Goal: Task Accomplishment & Management: Manage account settings

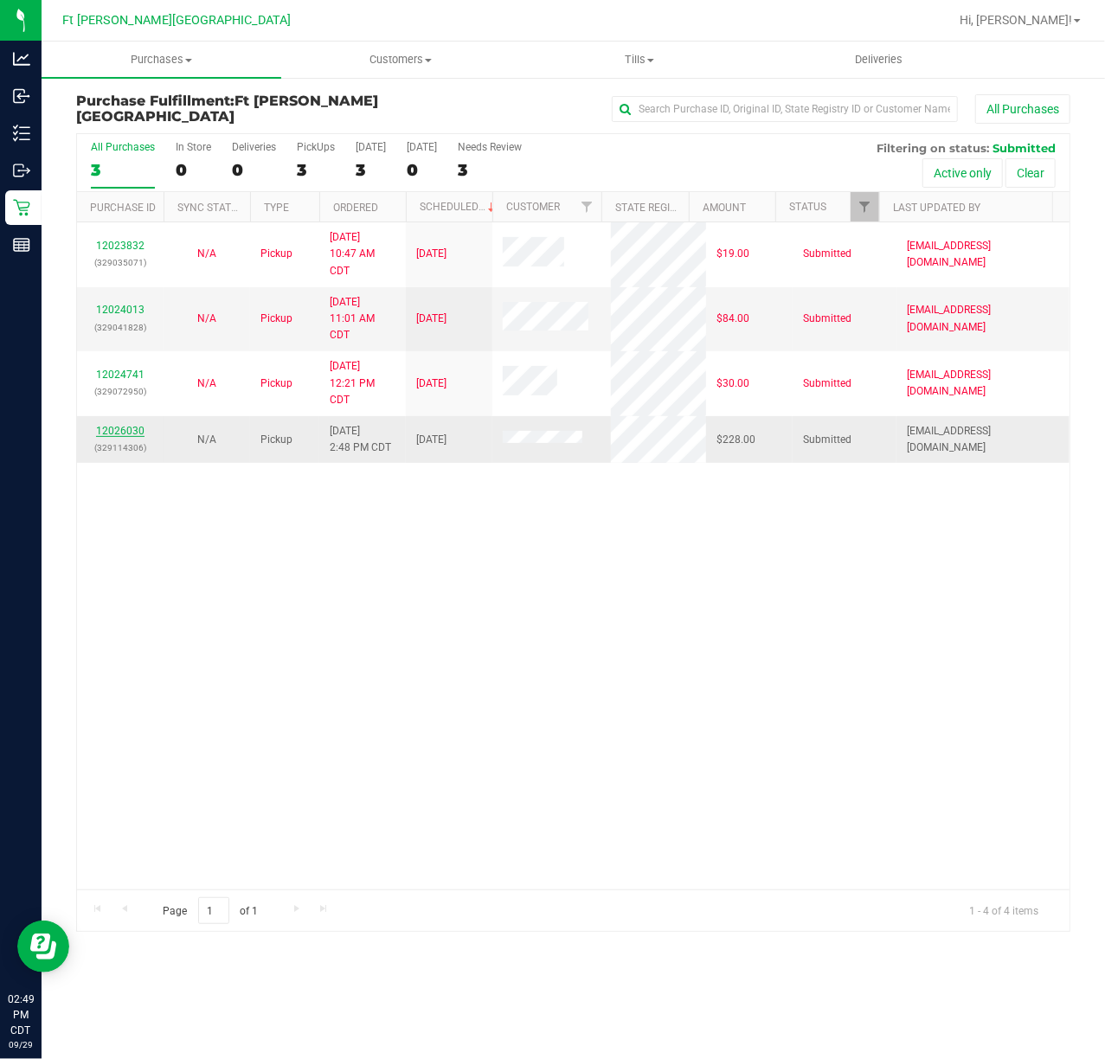
click at [112, 433] on link "12026030" at bounding box center [120, 431] width 48 height 12
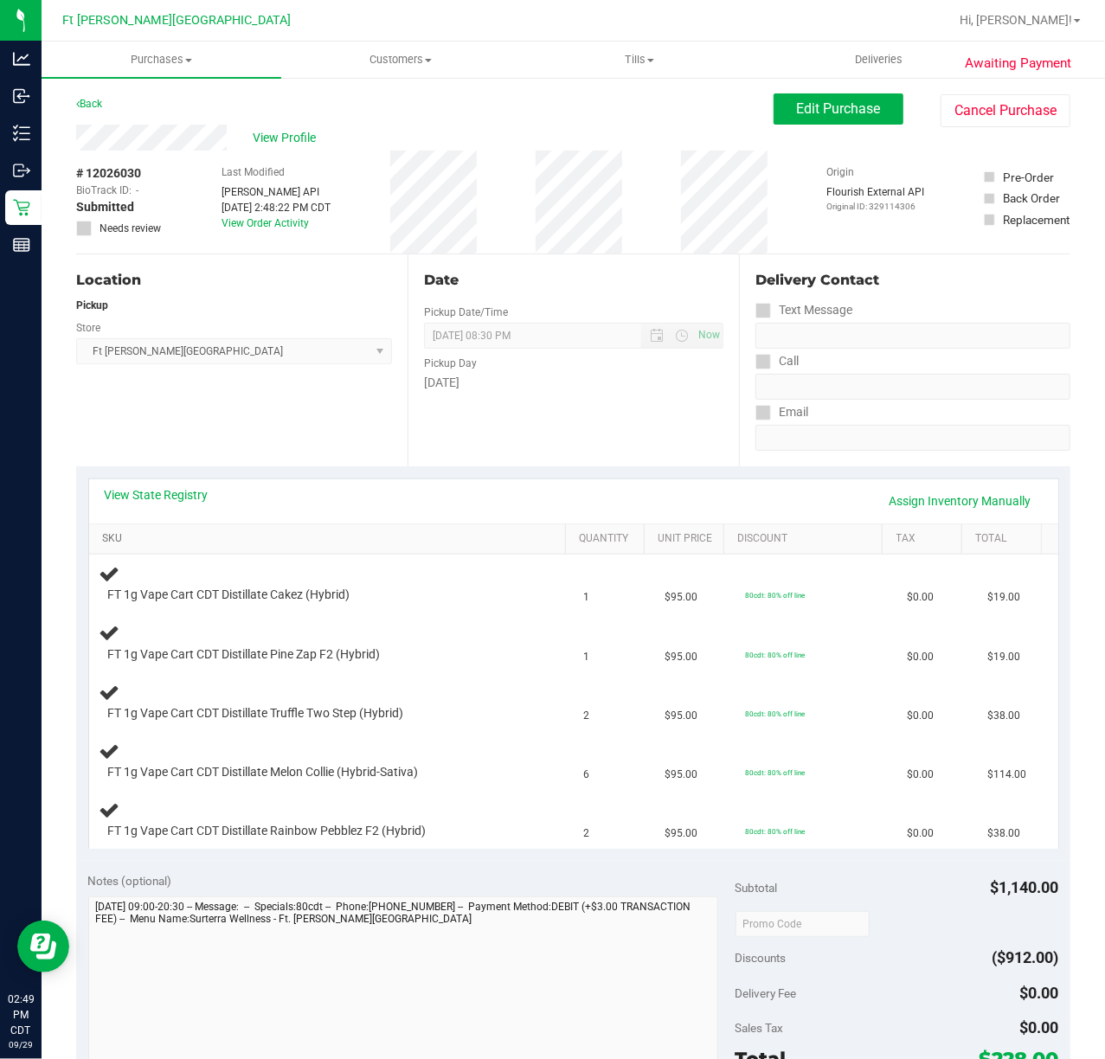
click at [108, 540] on link "SKU" at bounding box center [330, 539] width 456 height 14
click at [182, 483] on div "View State Registry Assign Inventory Manually" at bounding box center [573, 501] width 969 height 44
click at [177, 493] on link "View State Registry" at bounding box center [157, 494] width 104 height 17
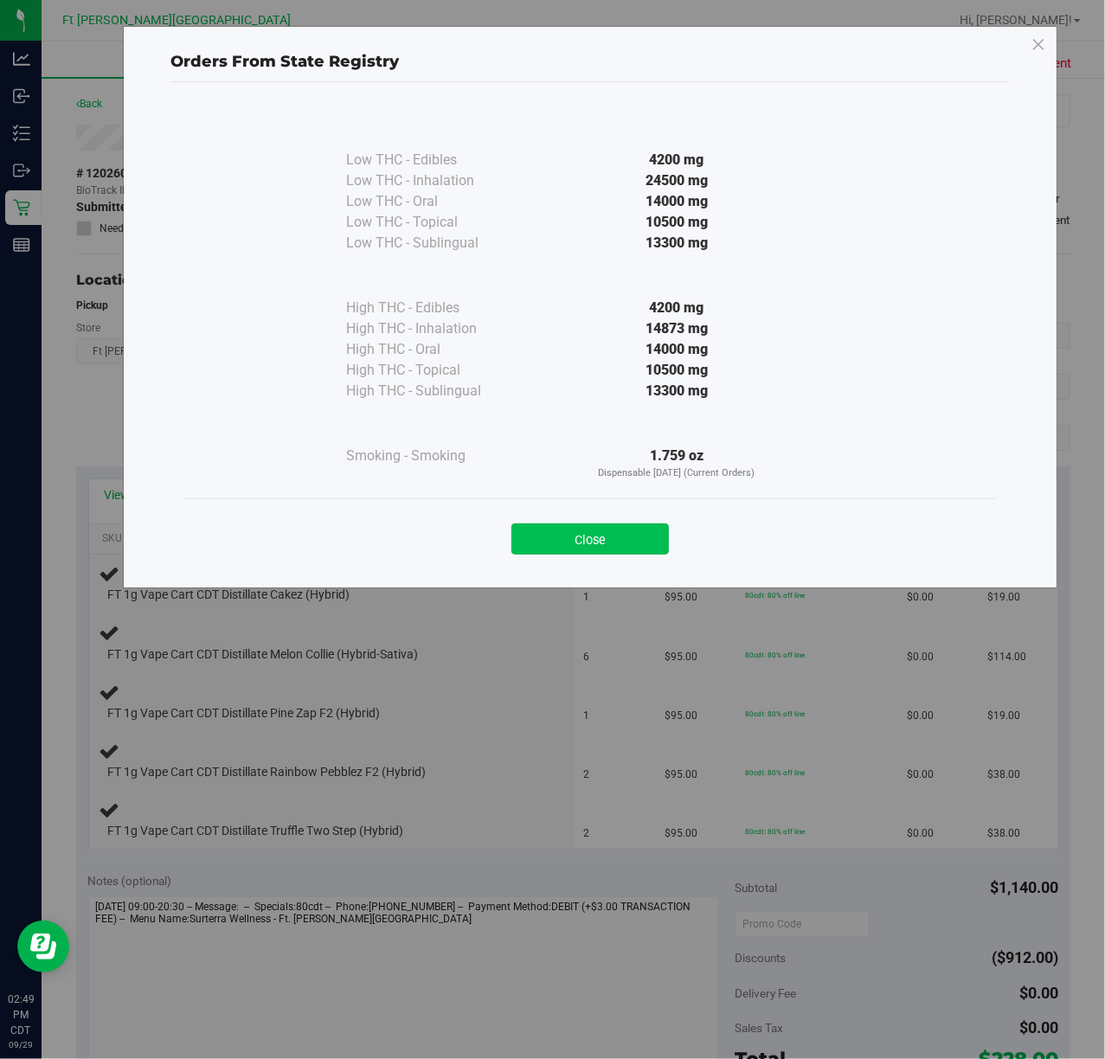
click at [632, 527] on button "Close" at bounding box center [589, 539] width 157 height 31
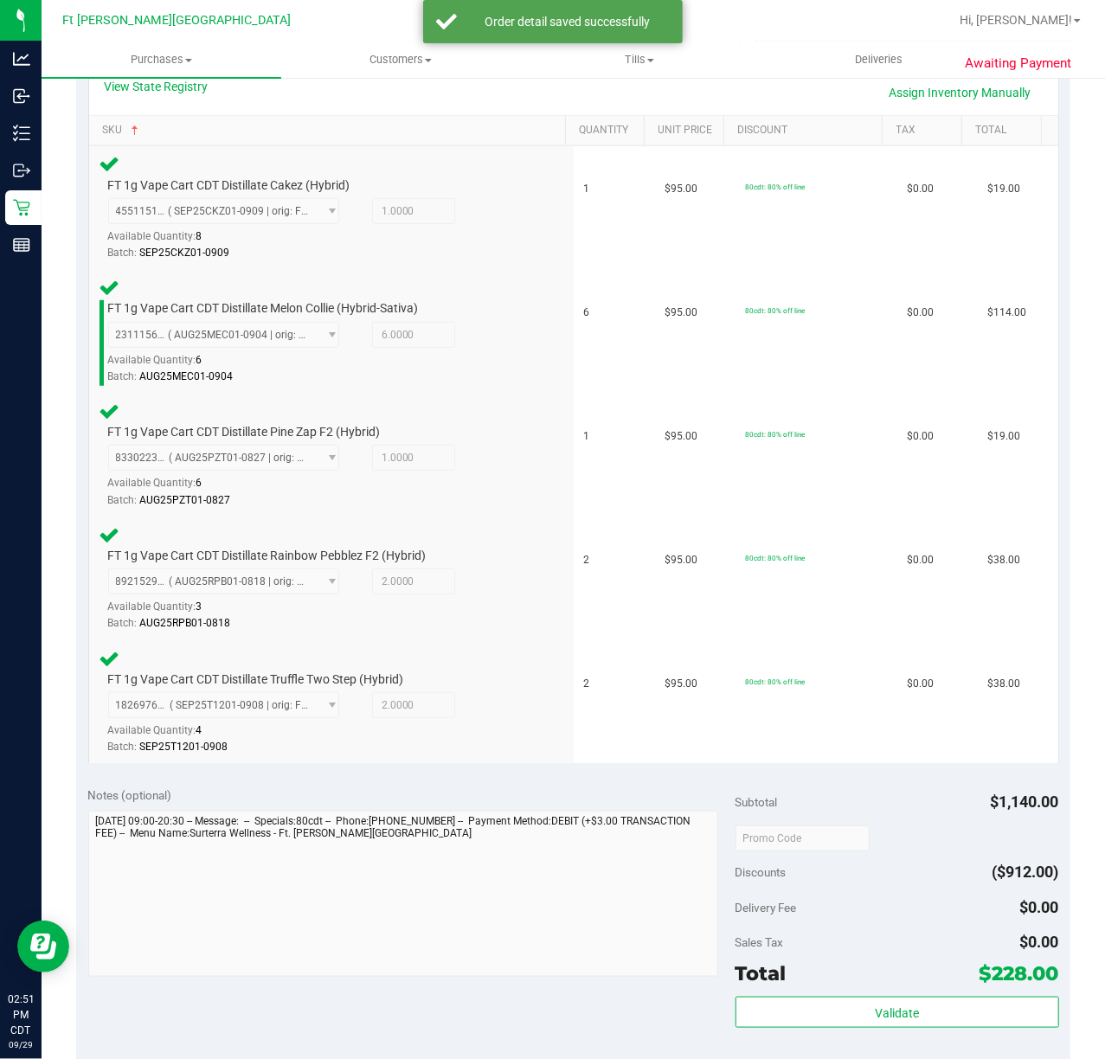
scroll to position [887, 0]
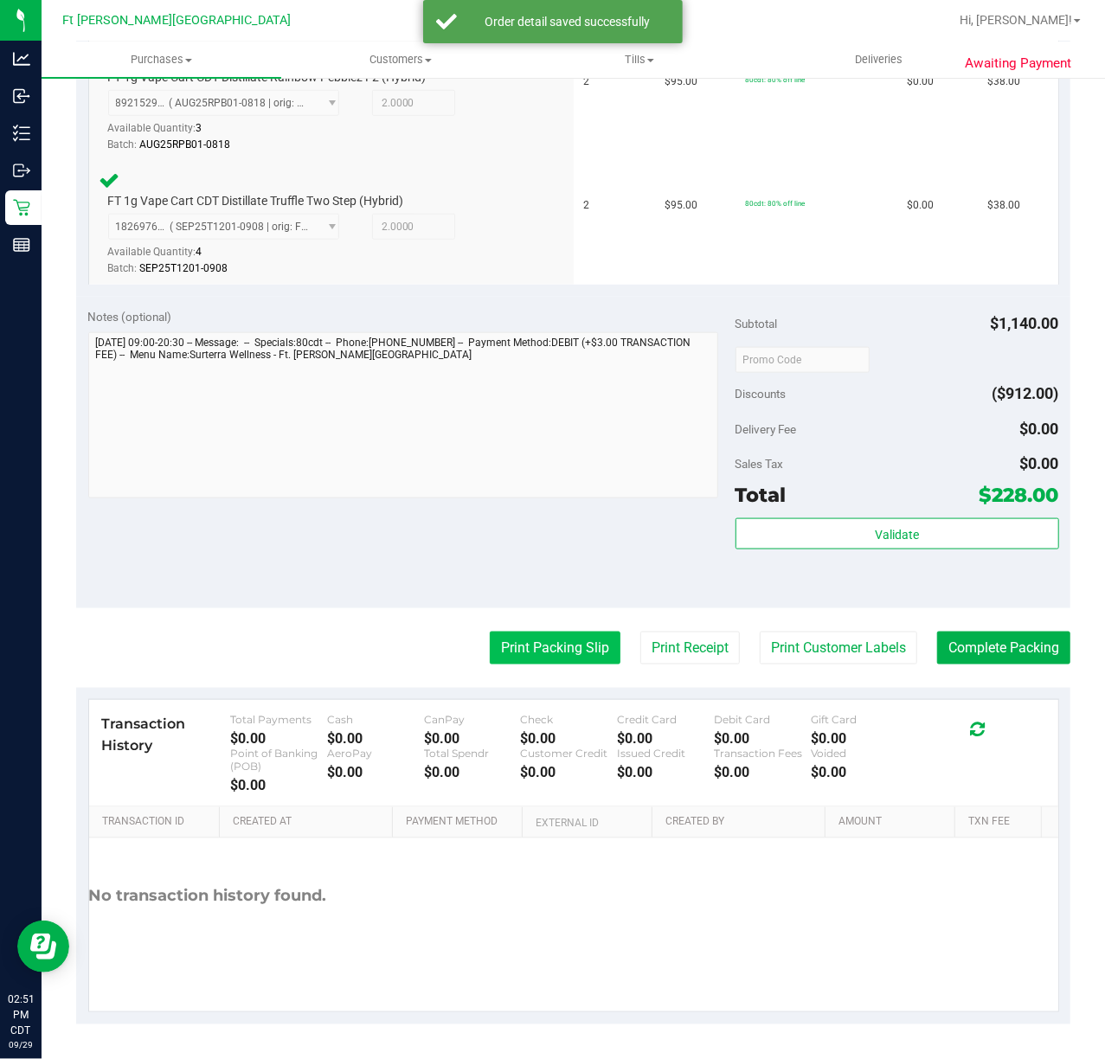
click at [543, 647] on button "Print Packing Slip" at bounding box center [555, 648] width 131 height 33
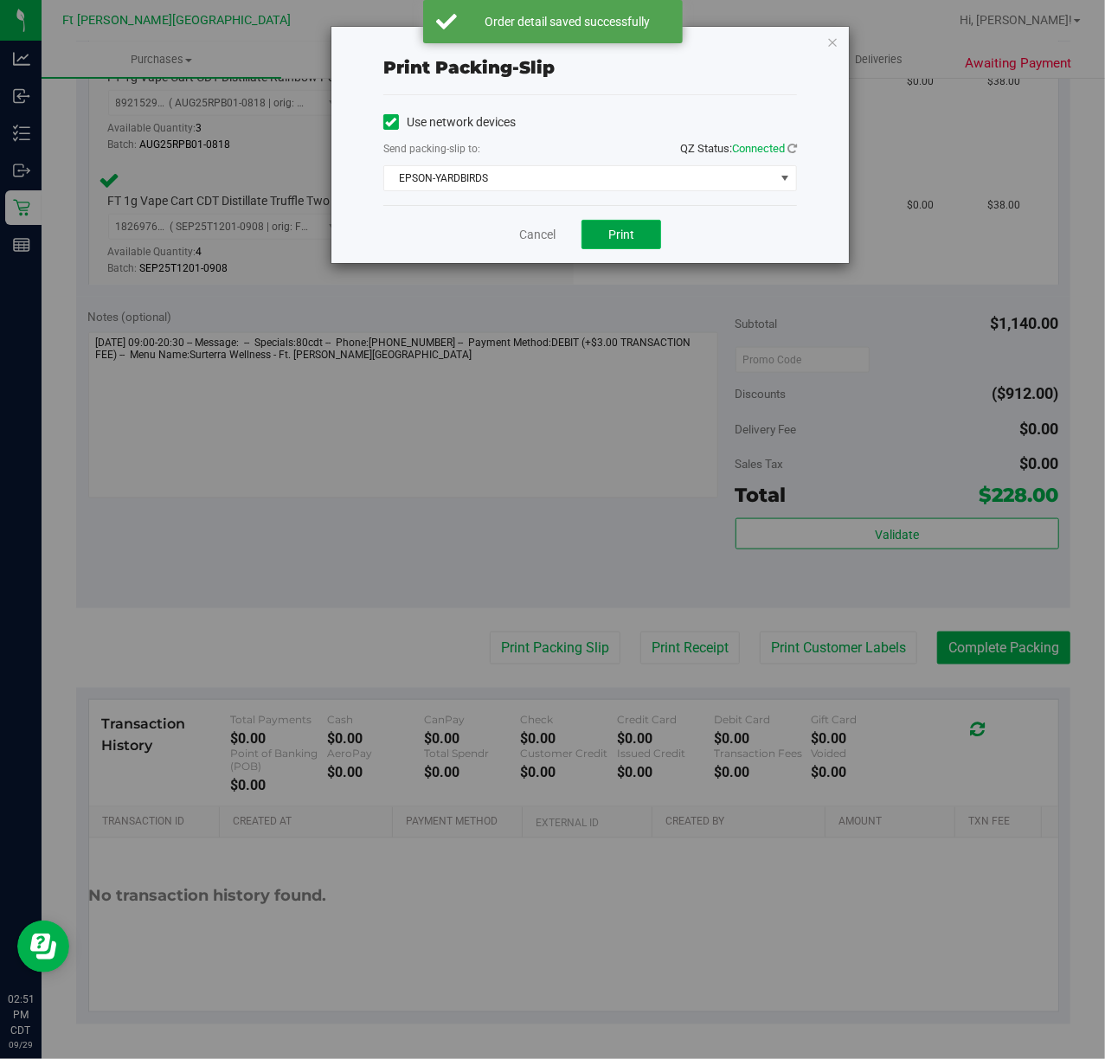
click at [659, 241] on button "Print" at bounding box center [622, 234] width 80 height 29
click at [530, 235] on link "Cancel" at bounding box center [537, 235] width 36 height 18
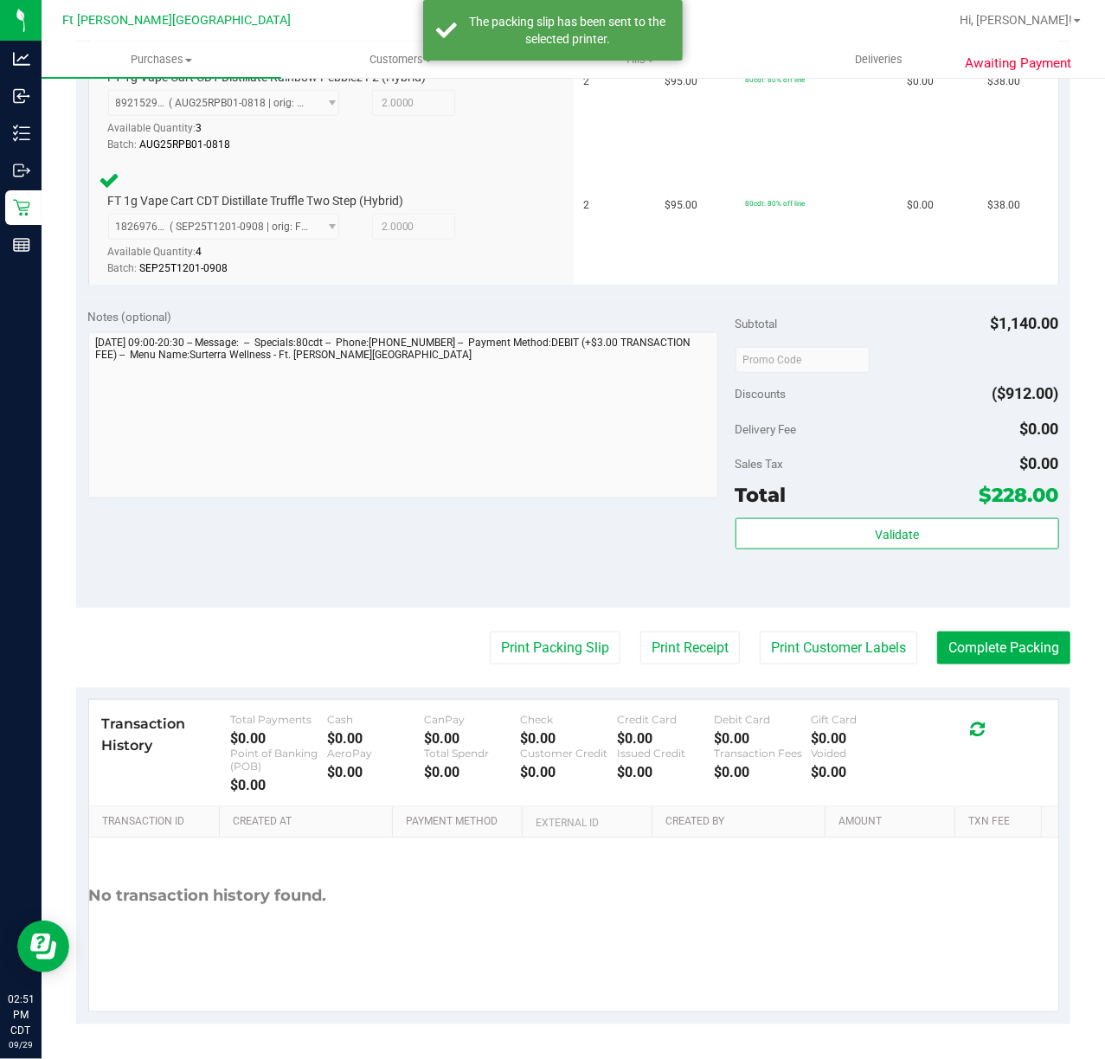
click at [967, 704] on div "Transaction History Total Payments $0.00 Cash $0.00 CanPay $0.00 Check $0.00 Cr…" at bounding box center [573, 753] width 969 height 107
click at [1001, 656] on button "Complete Packing" at bounding box center [1003, 648] width 133 height 33
click at [992, 655] on button "Complete Packing" at bounding box center [996, 648] width 147 height 33
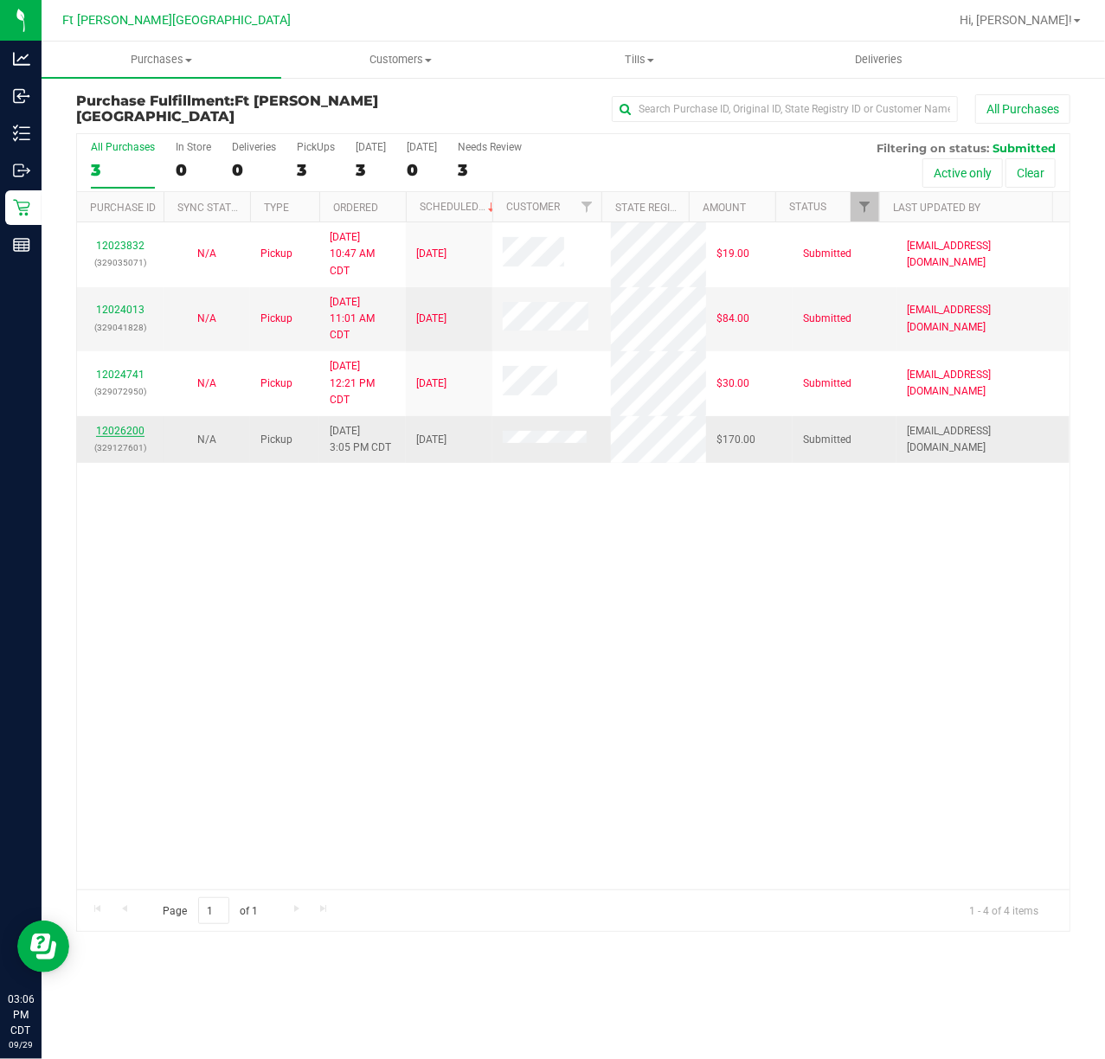
click at [139, 427] on link "12026200" at bounding box center [120, 431] width 48 height 12
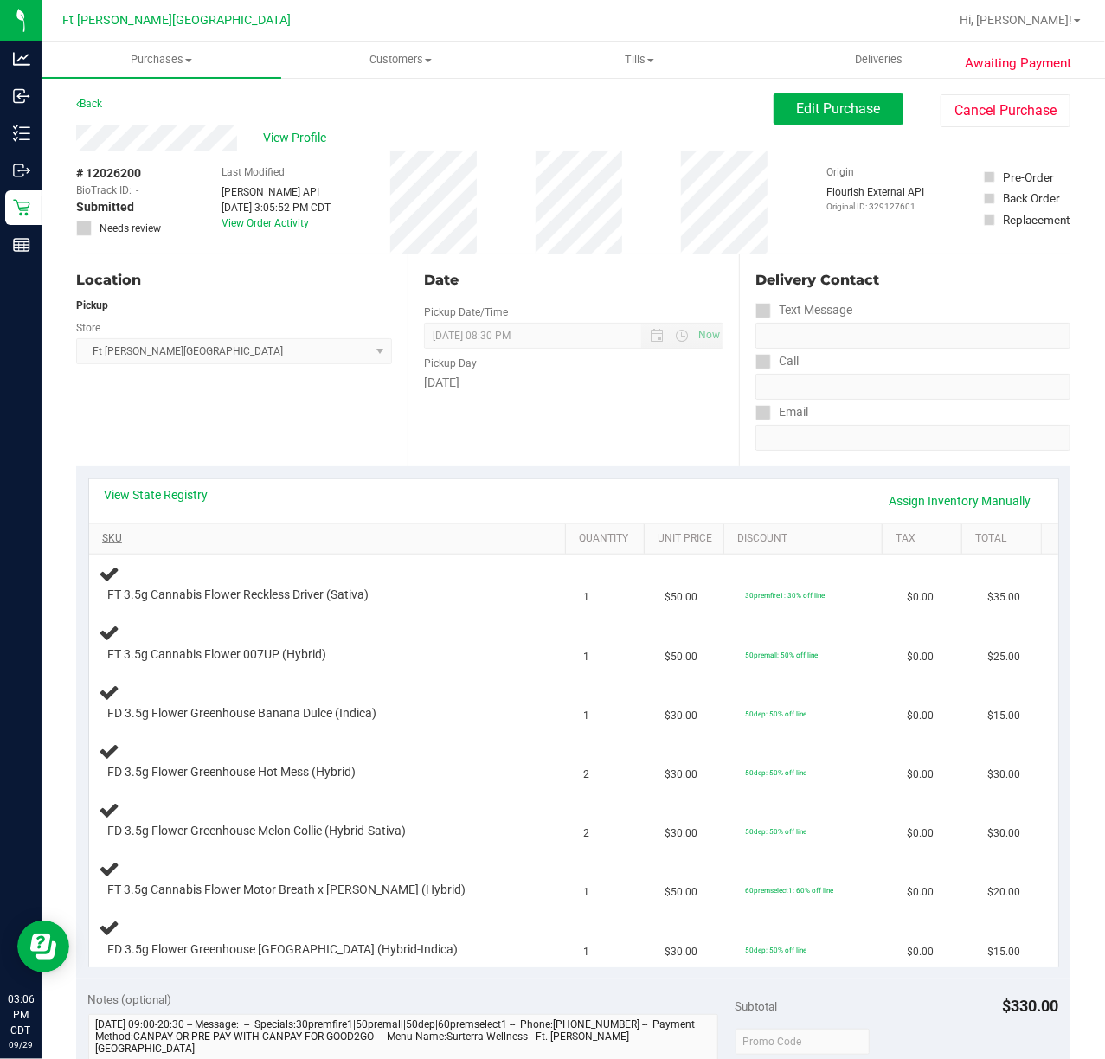
drag, startPoint x: 95, startPoint y: 537, endPoint x: 106, endPoint y: 541, distance: 10.9
click at [101, 537] on th "SKU" at bounding box center [327, 539] width 476 height 31
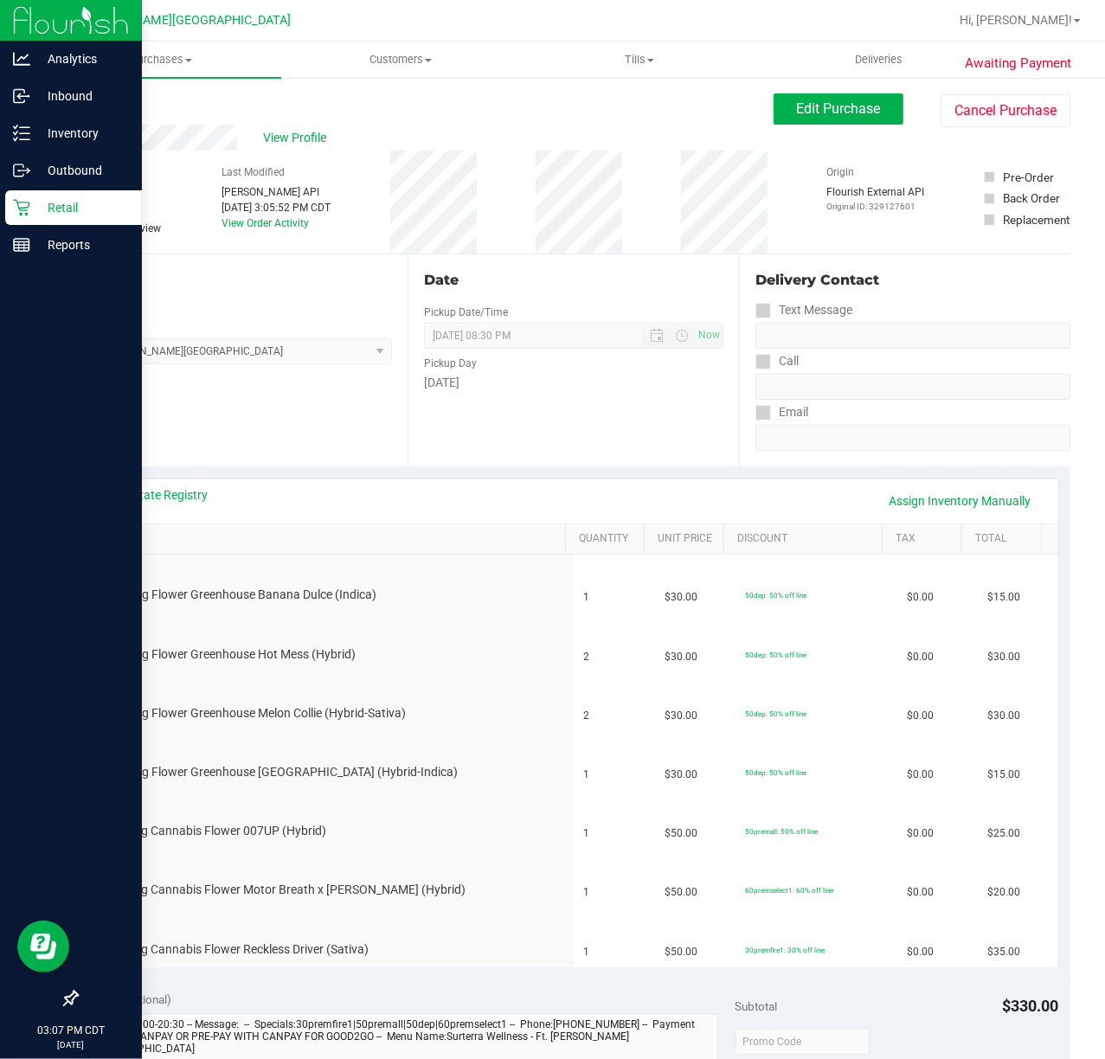
click at [22, 198] on div "Retail" at bounding box center [73, 207] width 137 height 35
click at [24, 199] on icon at bounding box center [21, 207] width 17 height 17
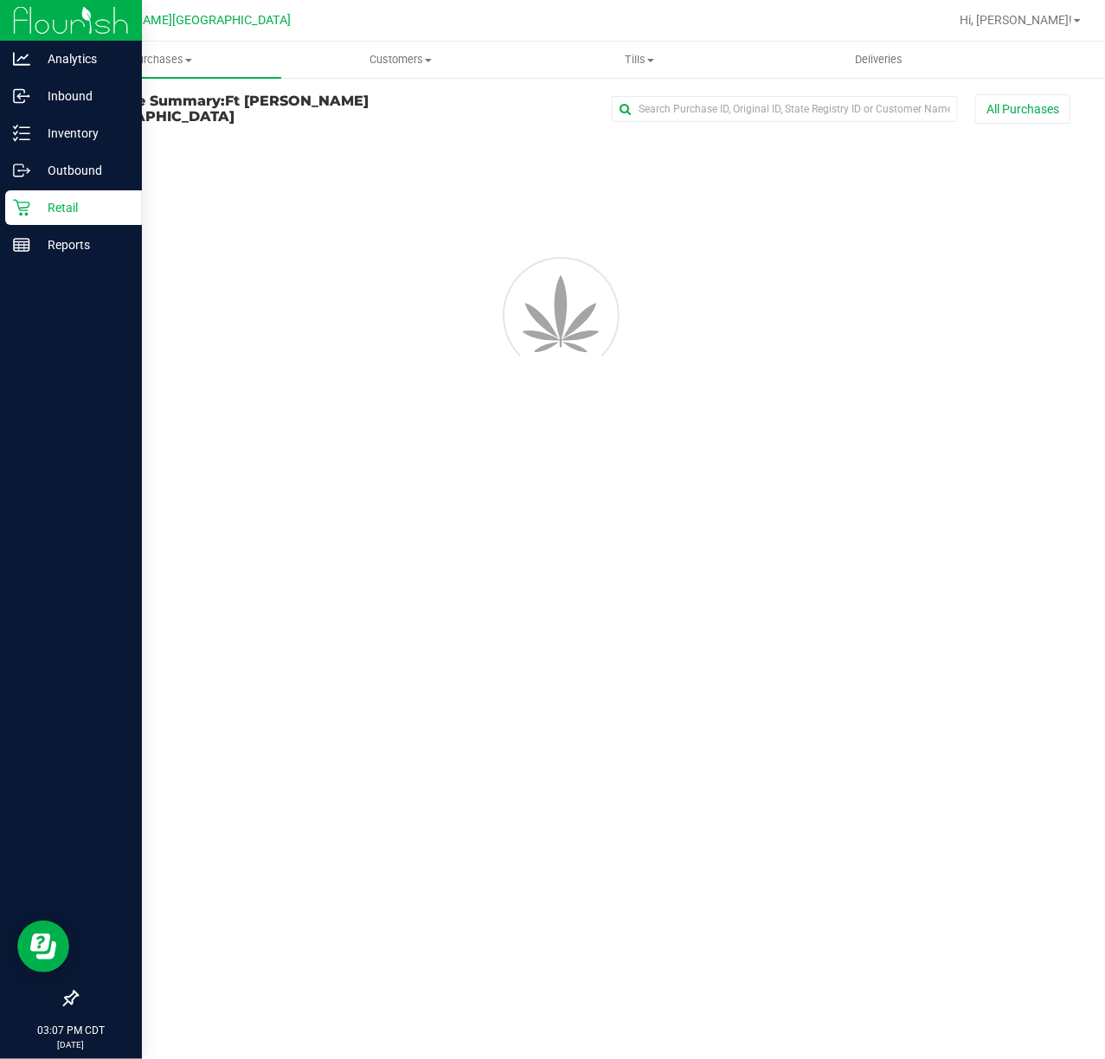
click at [29, 202] on icon at bounding box center [21, 207] width 17 height 17
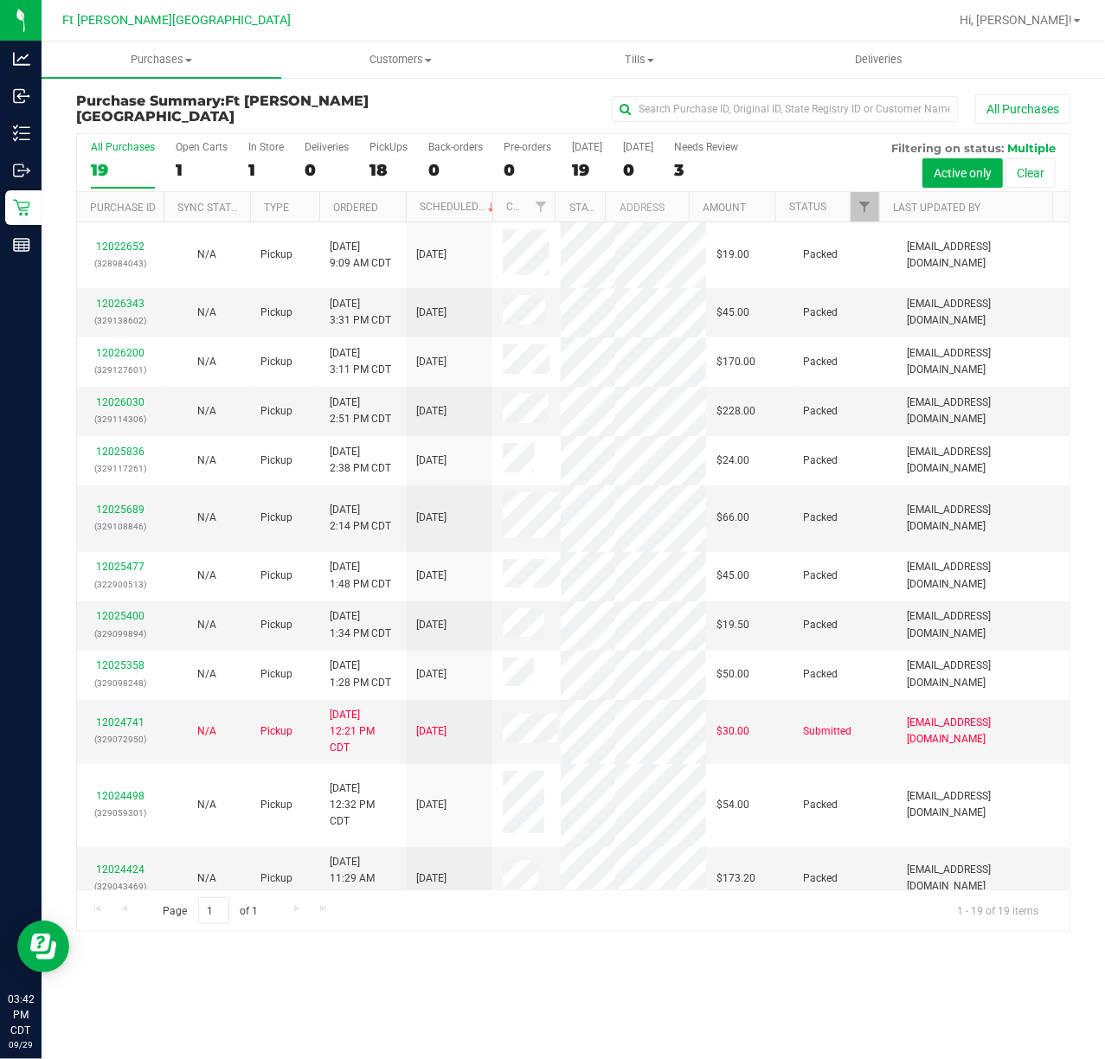
click at [762, 977] on div "Purchases Summary of purchases Fulfillment All purchases Customers All customer…" at bounding box center [574, 551] width 1064 height 1018
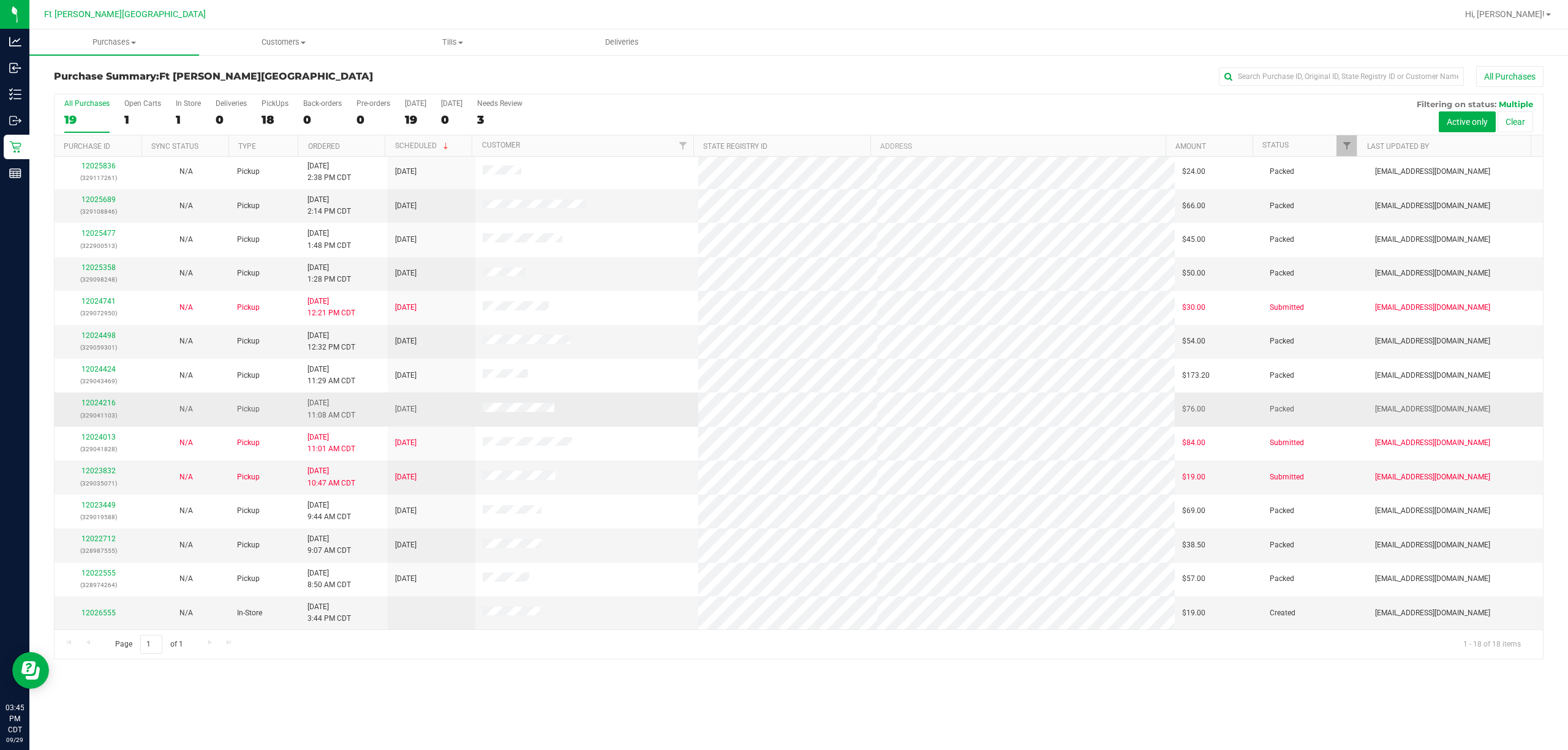
scroll to position [141, 0]
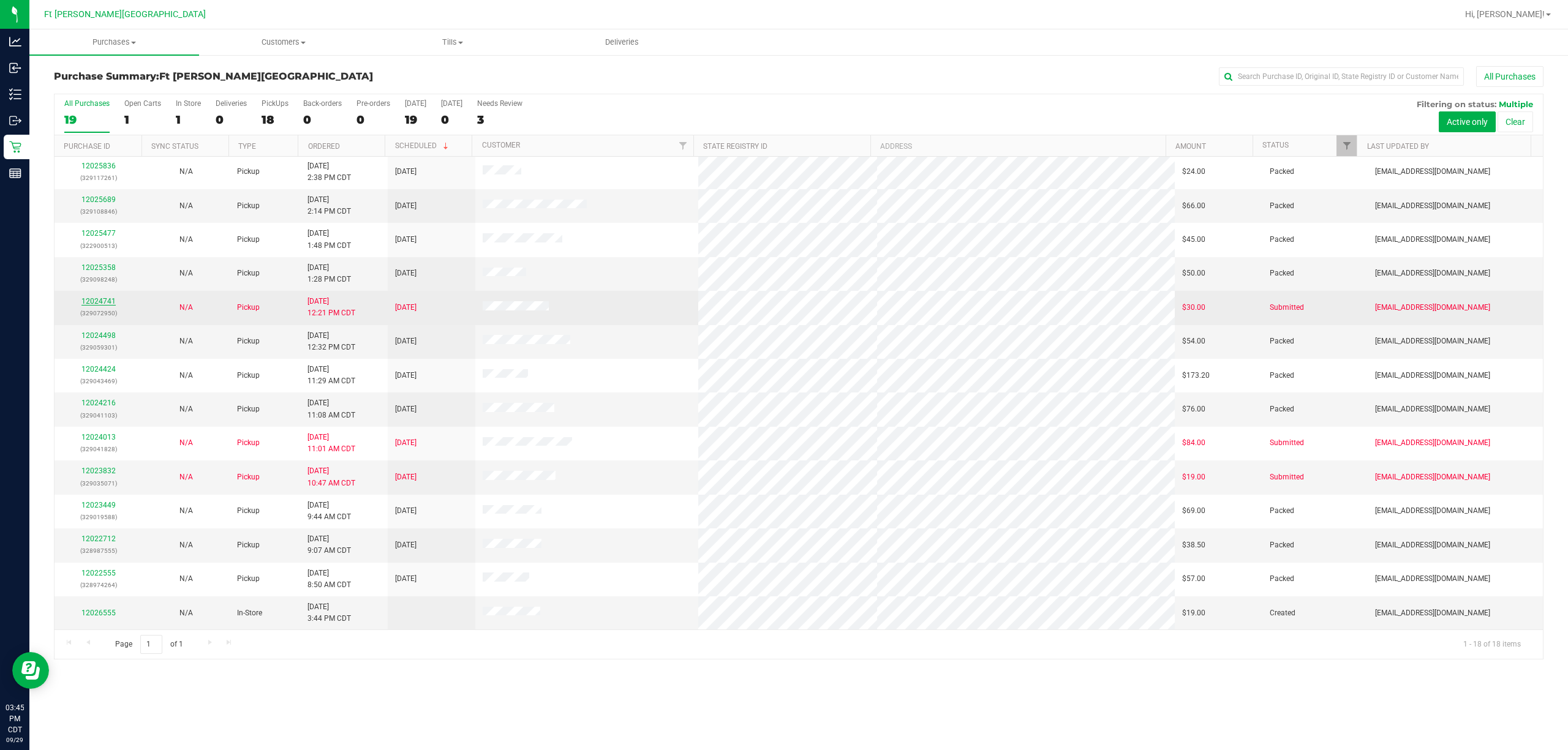
click at [103, 301] on link "12024741" at bounding box center [98, 301] width 34 height 8
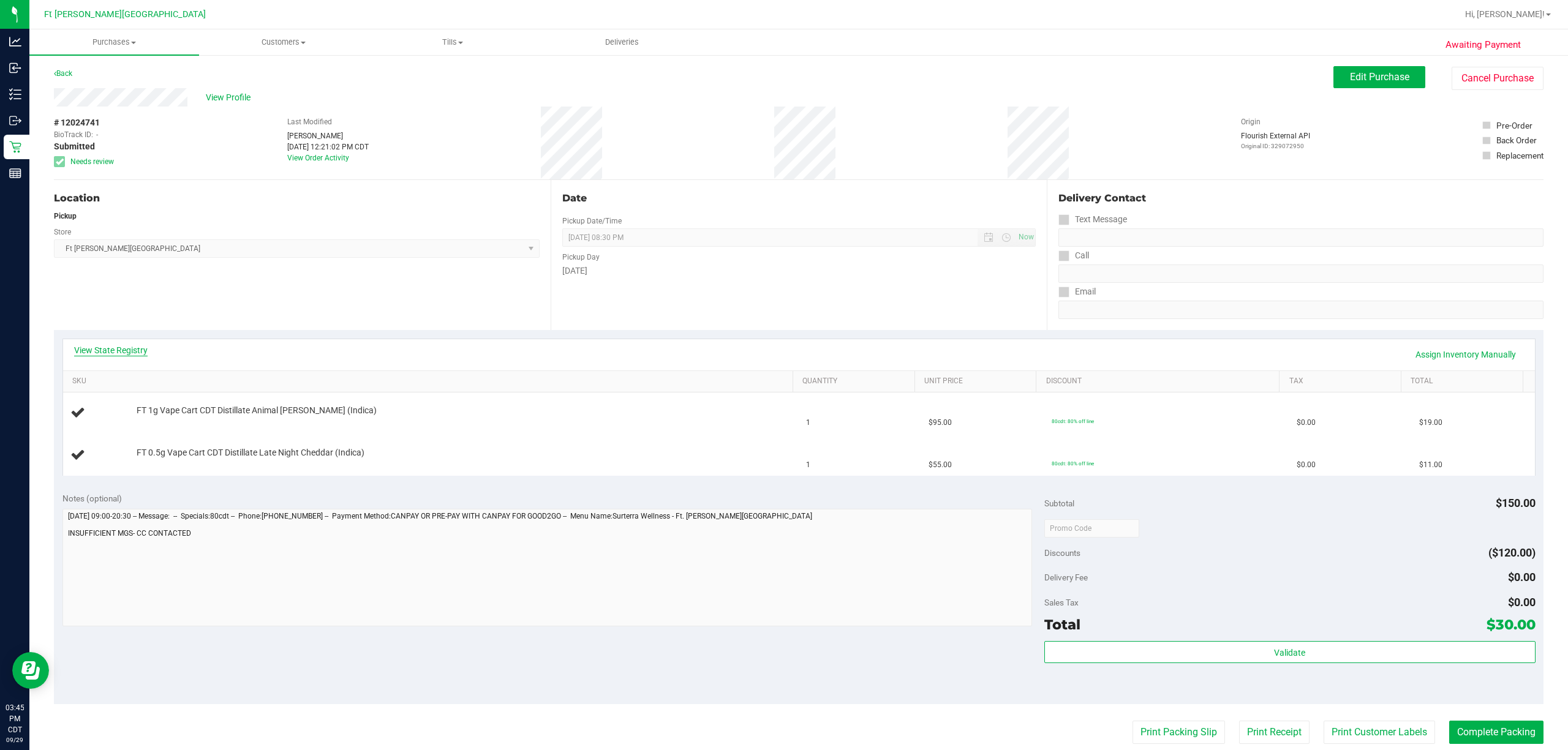
click at [122, 353] on link "View State Registry" at bounding box center [111, 350] width 74 height 12
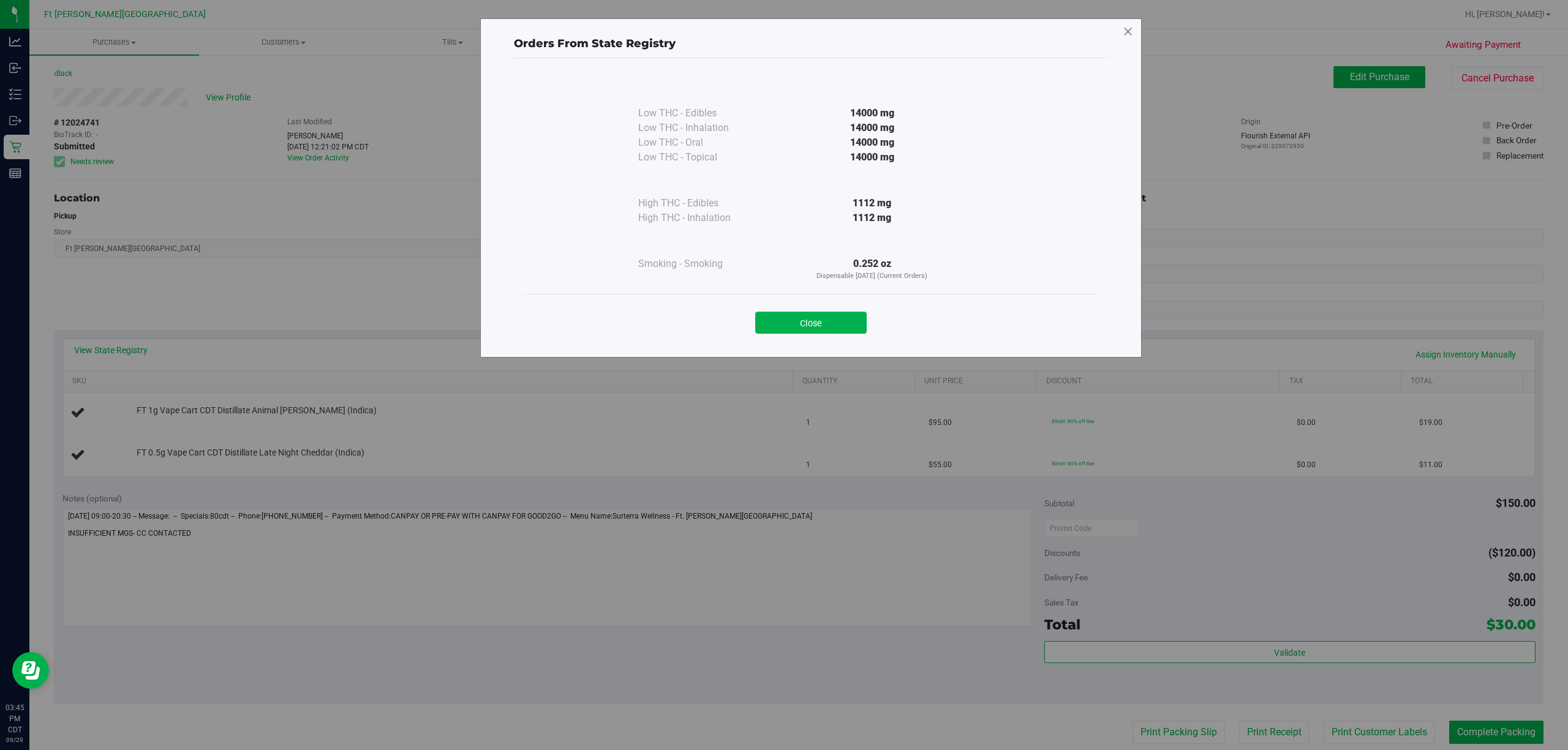
click at [782, 32] on icon at bounding box center [1128, 32] width 11 height 20
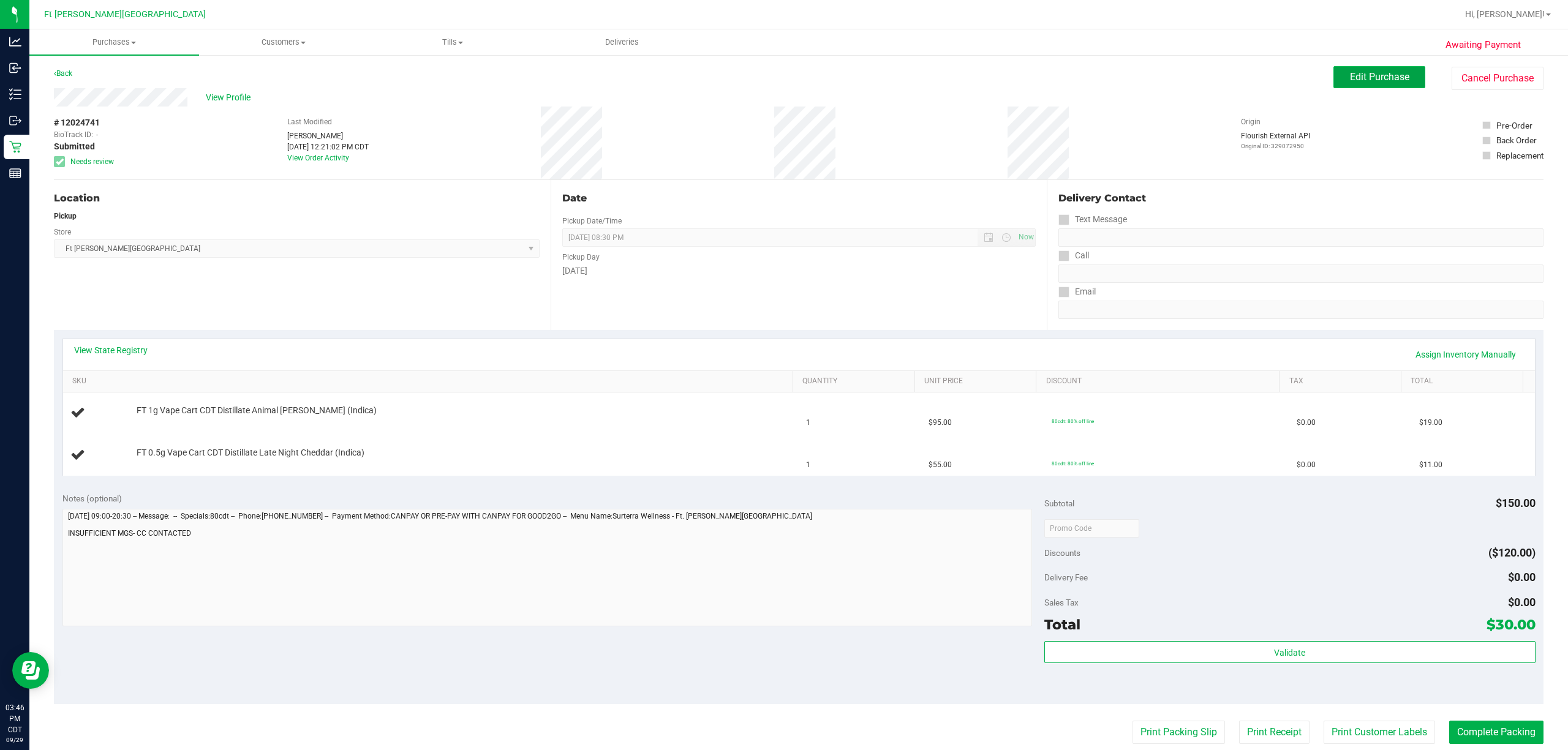
click at [782, 84] on button "Edit Purchase" at bounding box center [1380, 76] width 92 height 22
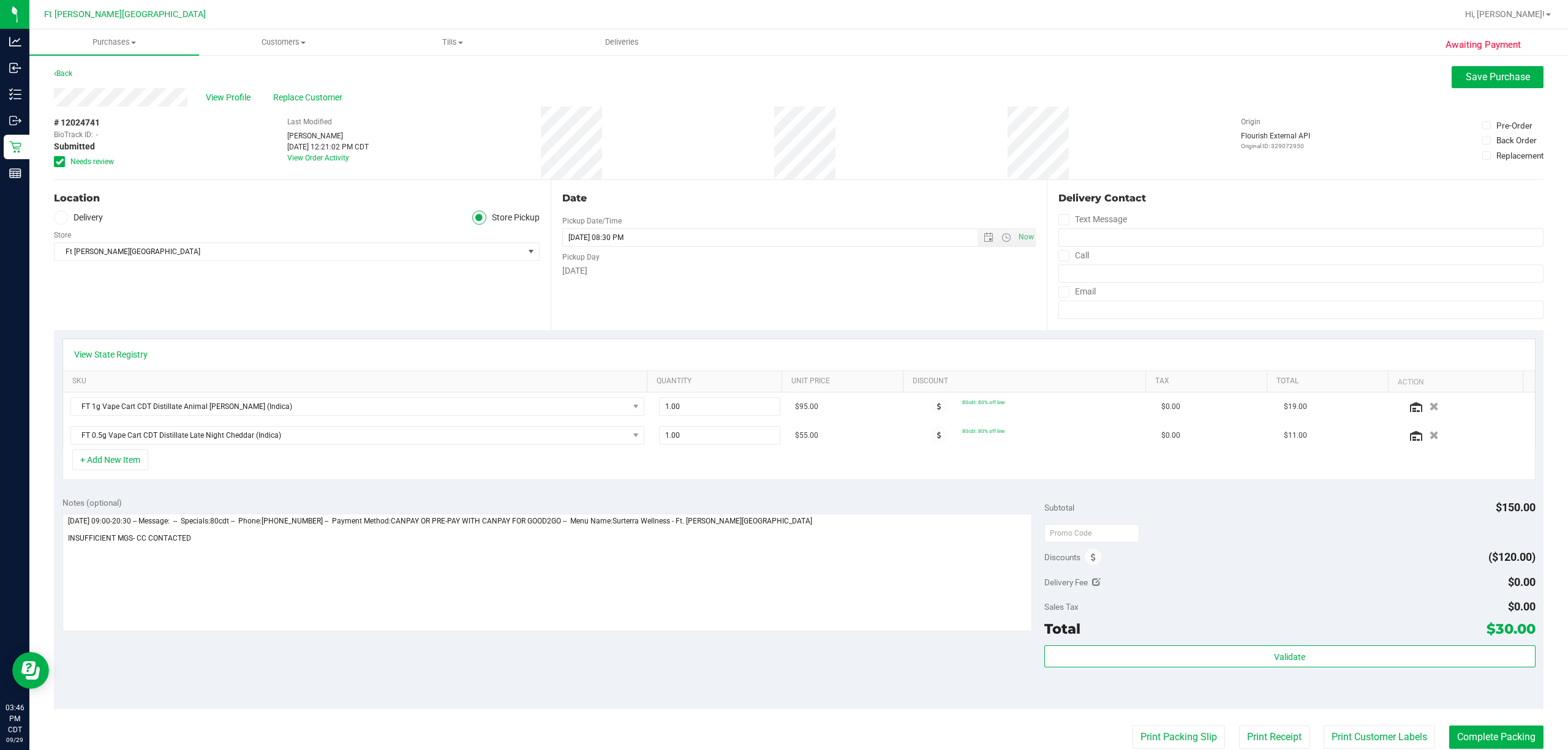
click at [57, 161] on icon at bounding box center [59, 161] width 8 height 0
click at [0, 0] on input "Needs review" at bounding box center [0, 0] width 0 height 0
click at [782, 437] on icon "button" at bounding box center [1434, 435] width 11 height 9
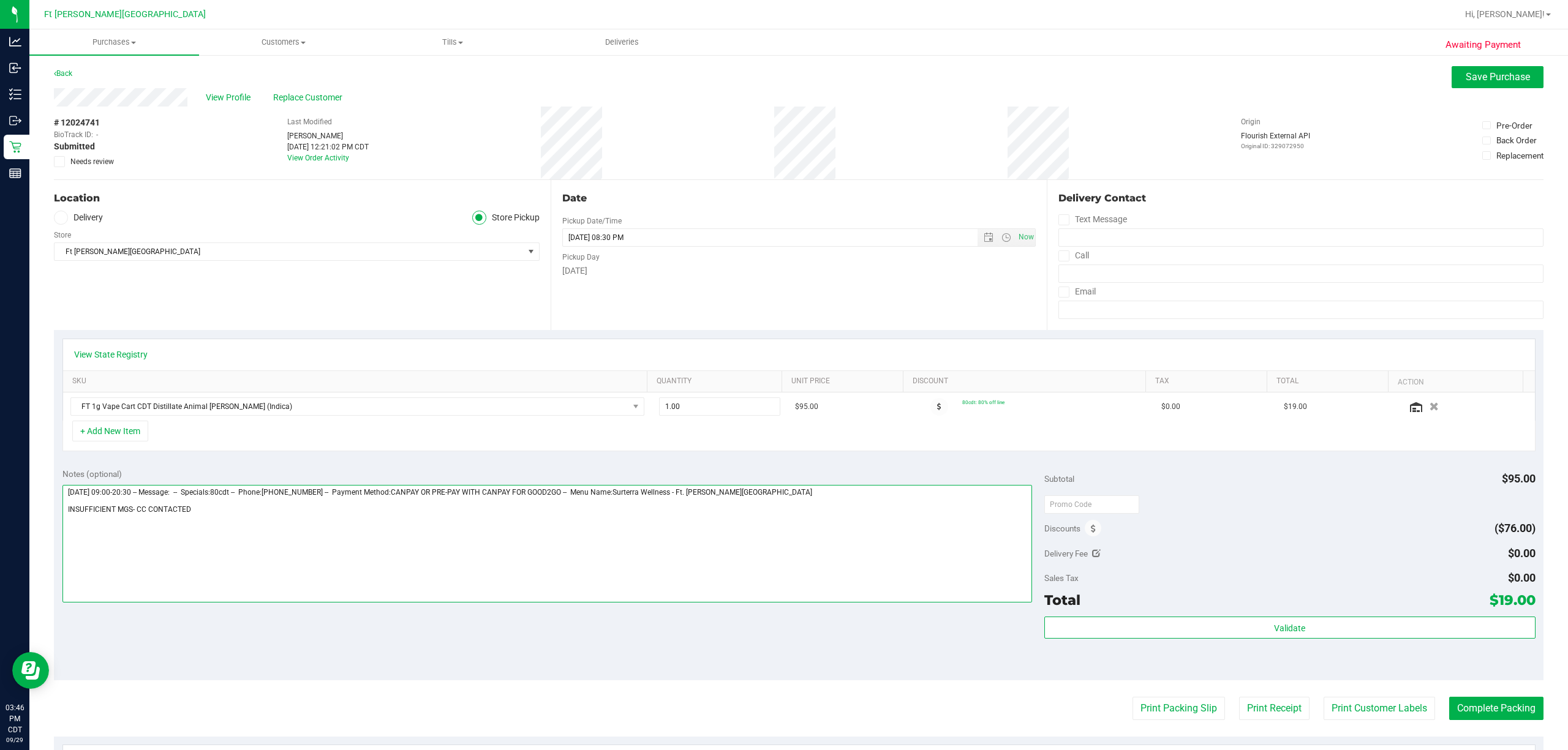
click at [294, 506] on textarea at bounding box center [547, 543] width 970 height 117
click at [782, 76] on span "Save Purchase" at bounding box center [1498, 76] width 64 height 11
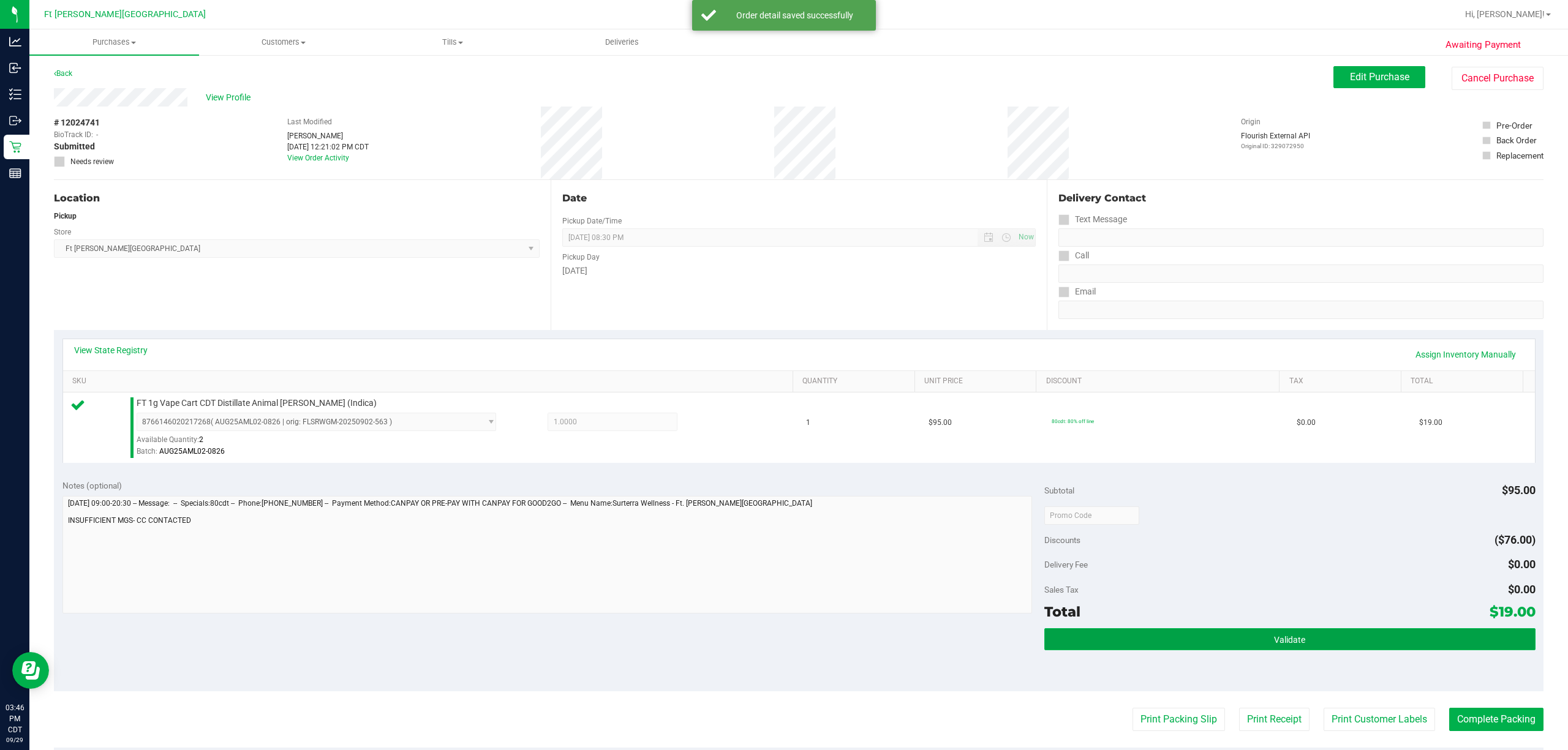
click at [782, 640] on button "Validate" at bounding box center [1290, 639] width 491 height 22
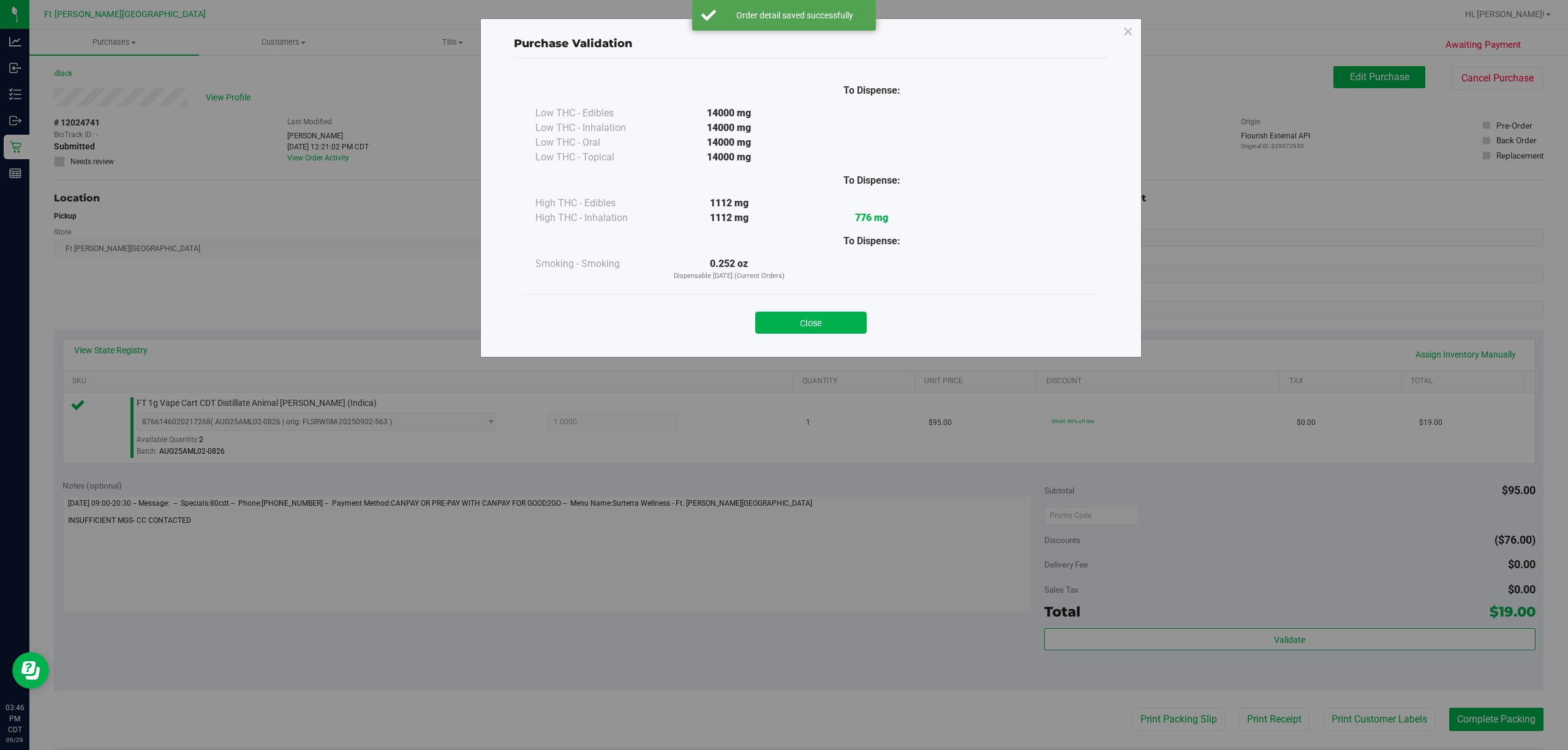
click at [782, 322] on button "Close" at bounding box center [811, 322] width 111 height 22
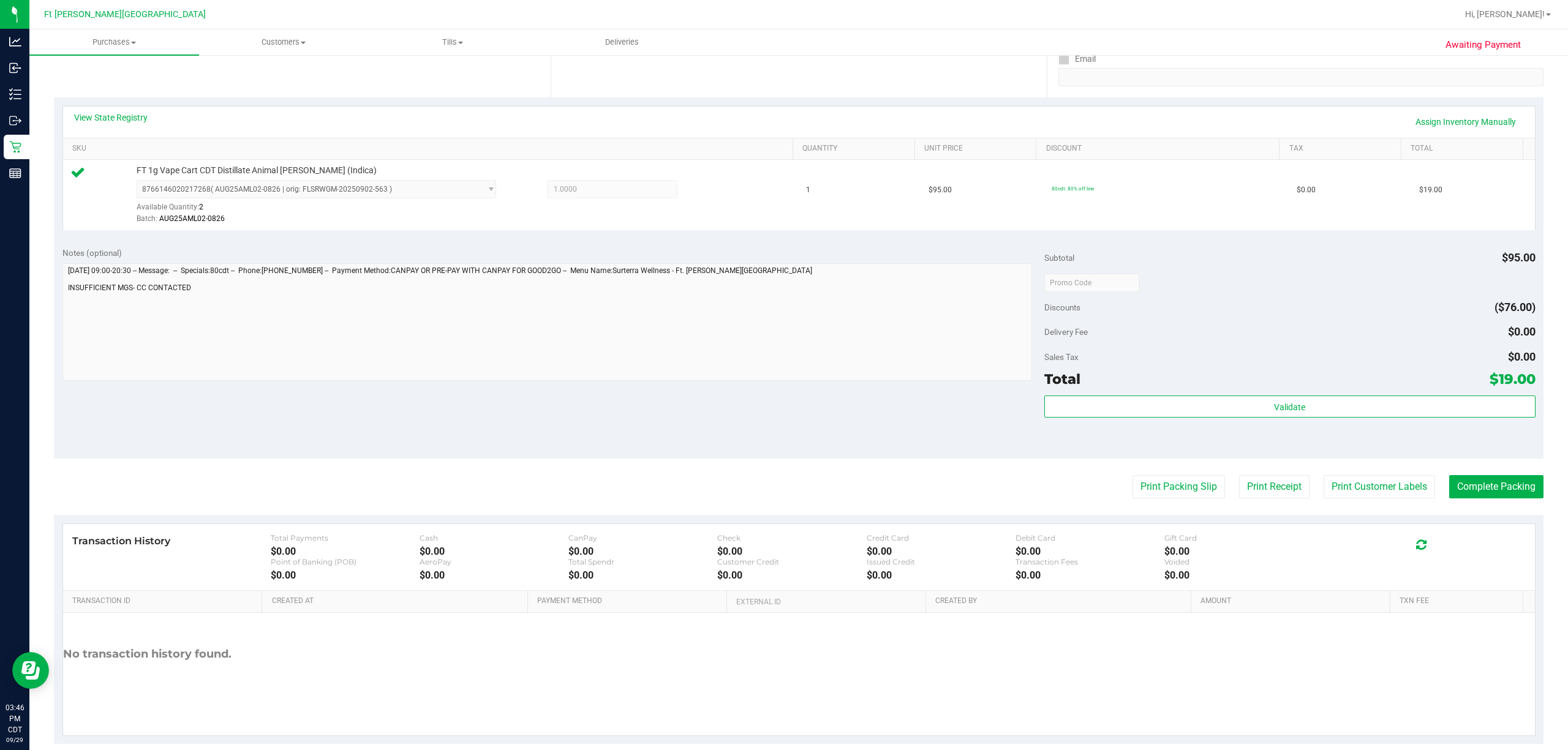
scroll to position [253, 0]
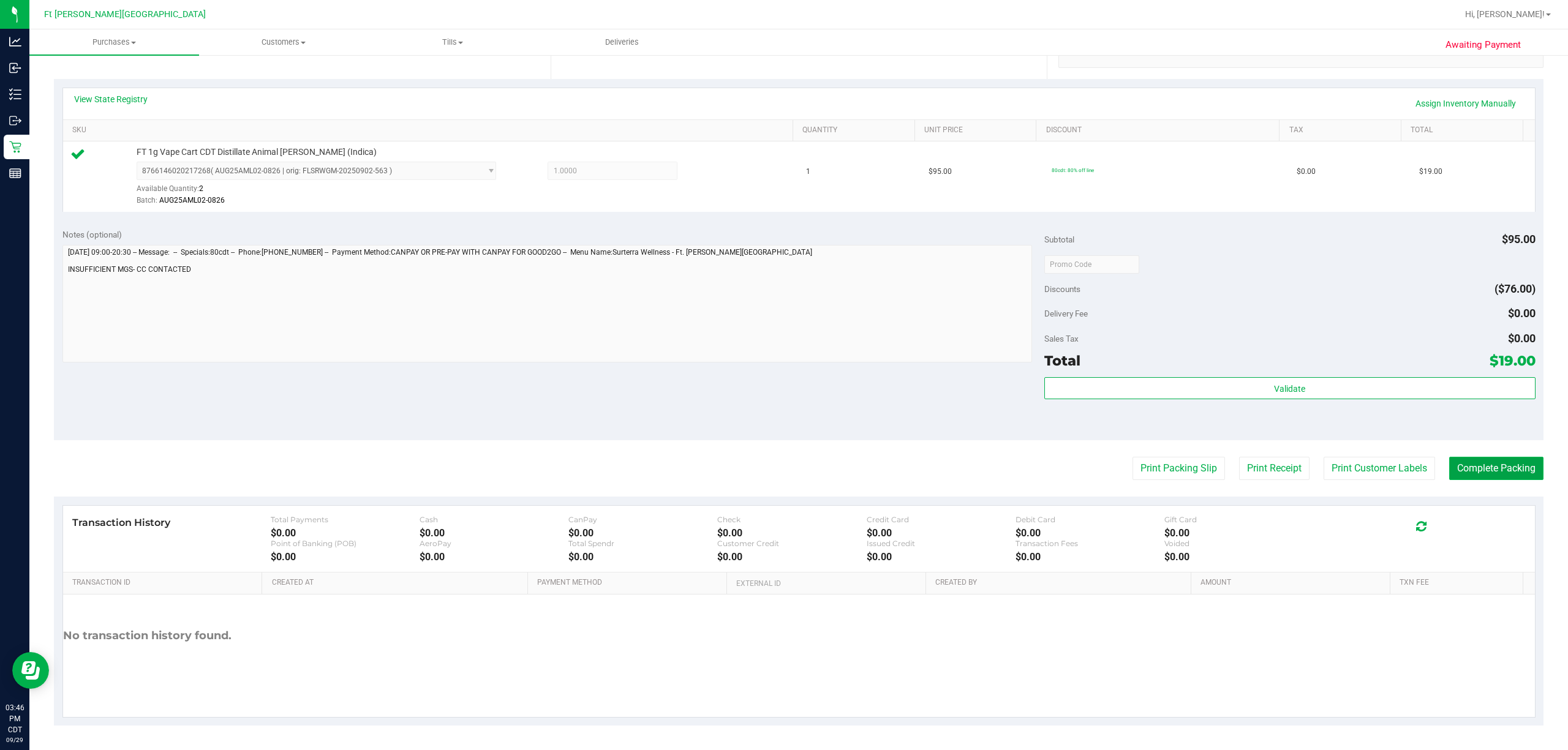
click at [782, 475] on button "Complete Packing" at bounding box center [1496, 468] width 94 height 23
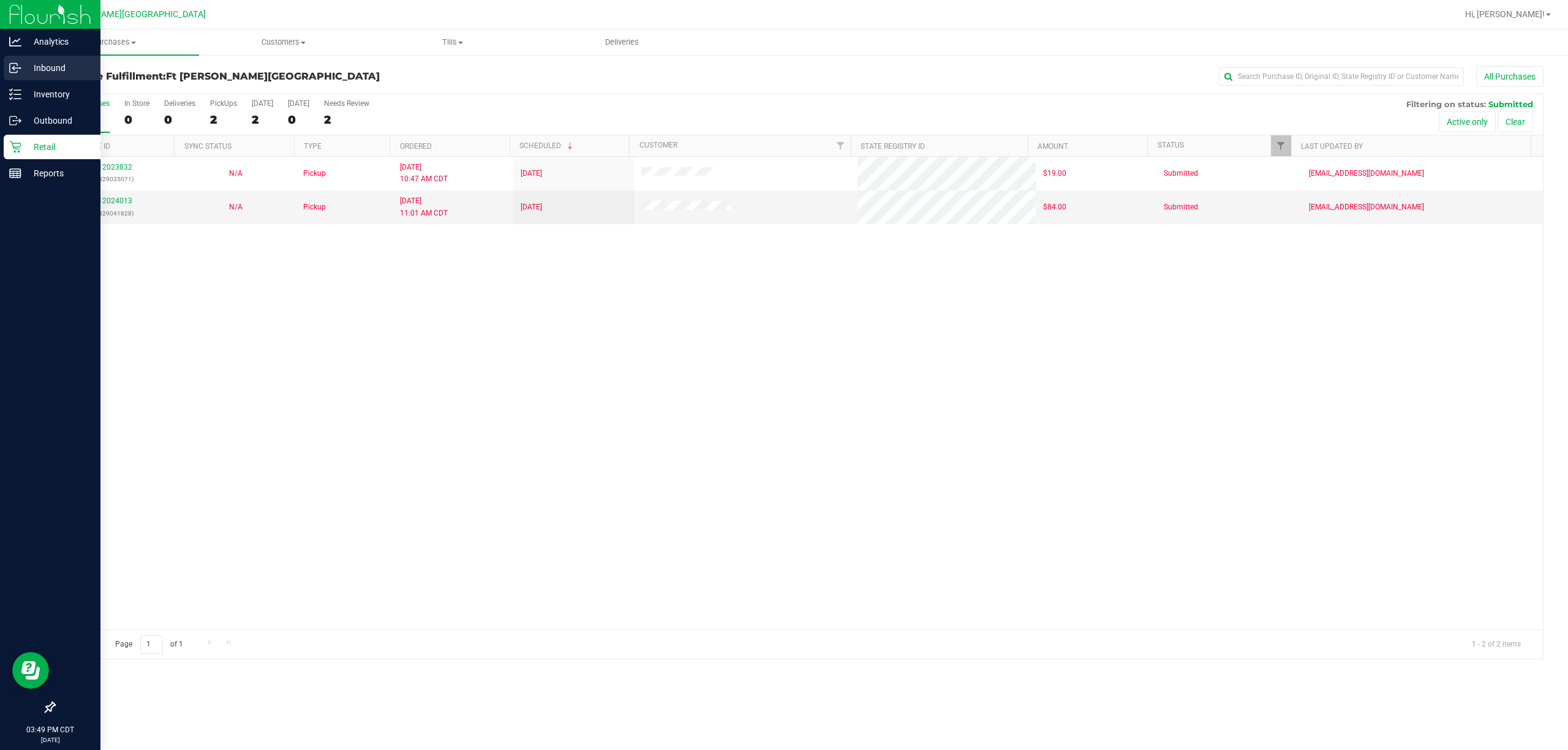
click at [16, 74] on icon at bounding box center [15, 67] width 12 height 12
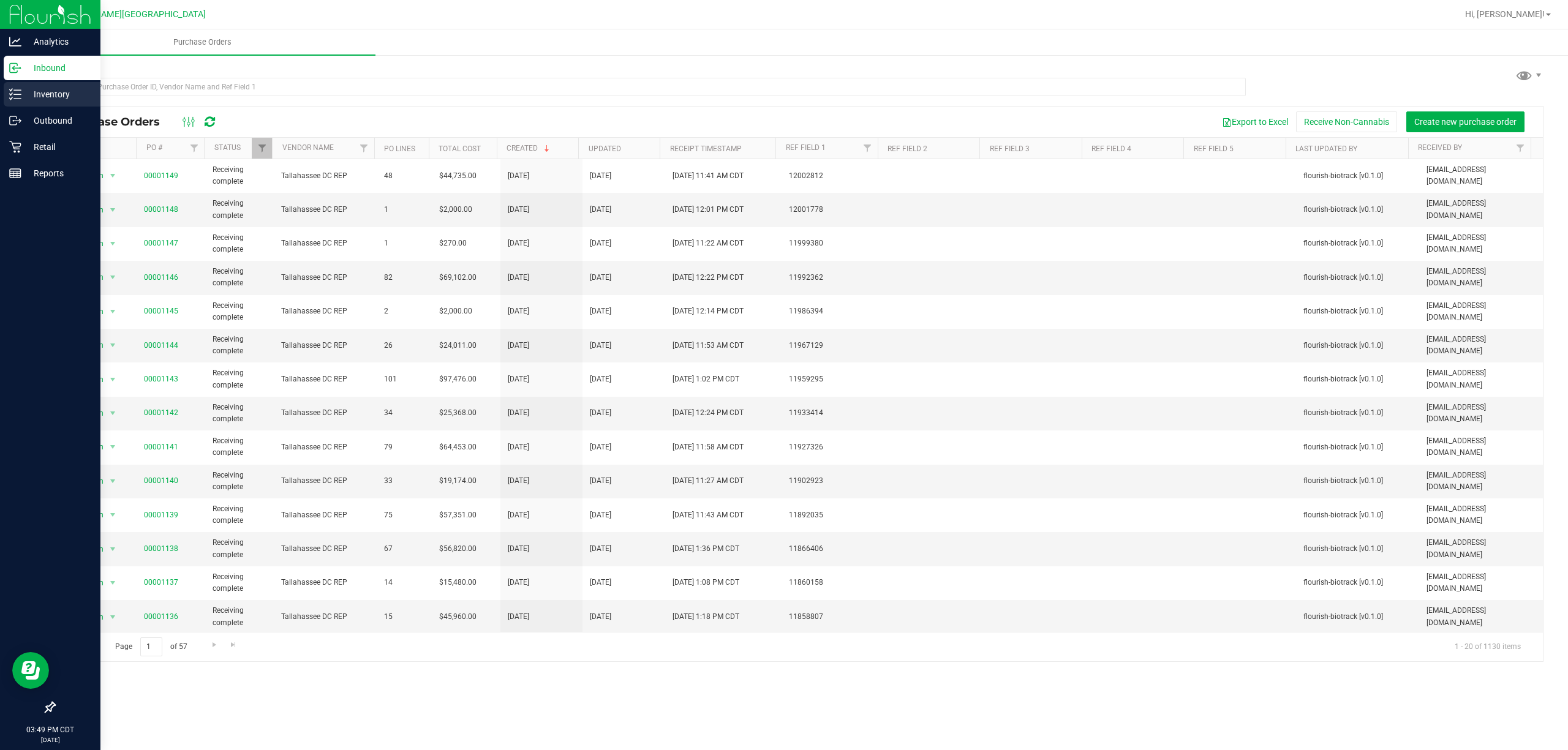
click at [30, 104] on div "Inventory" at bounding box center [52, 94] width 97 height 25
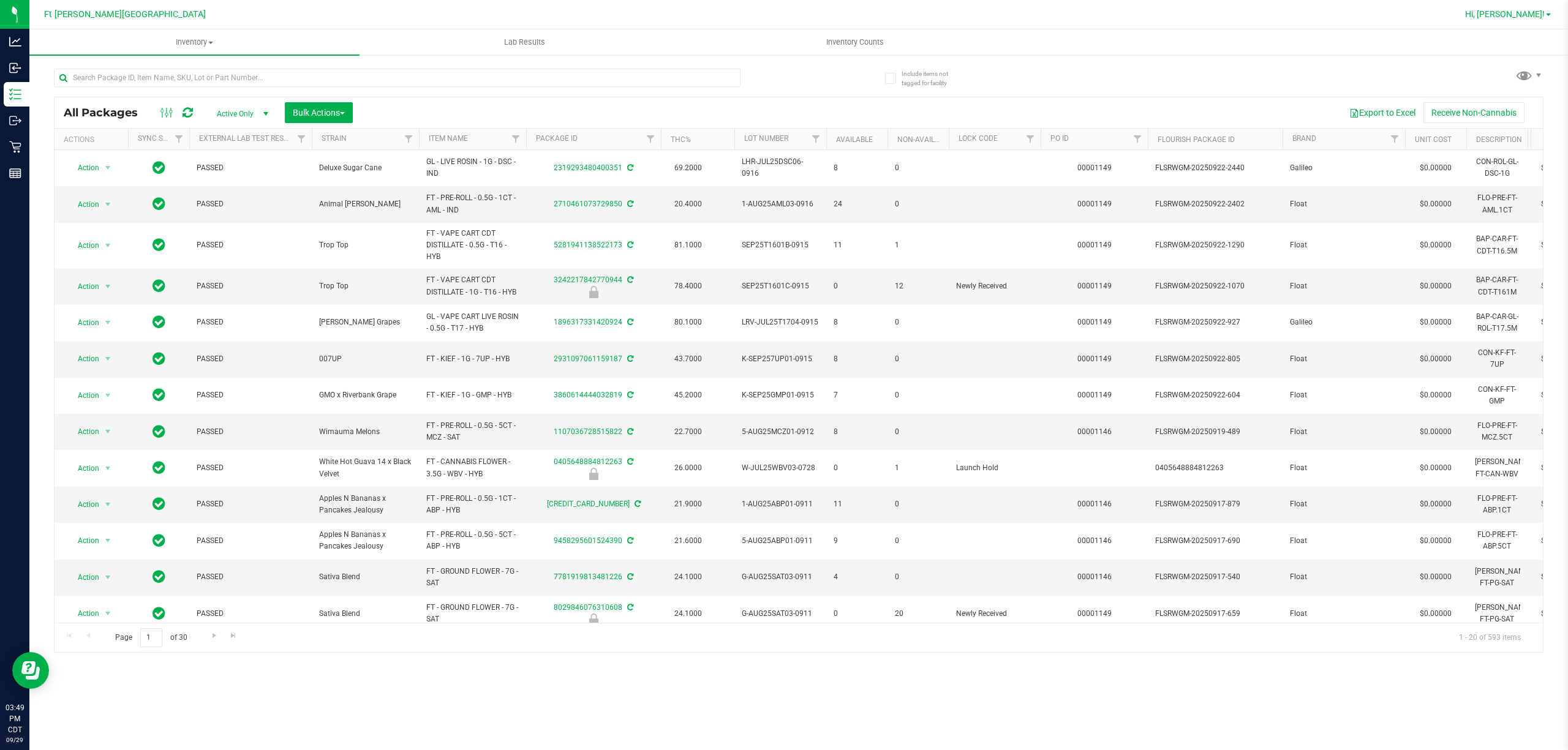
click at [782, 9] on span "Hi, [PERSON_NAME]!" at bounding box center [1505, 14] width 79 height 10
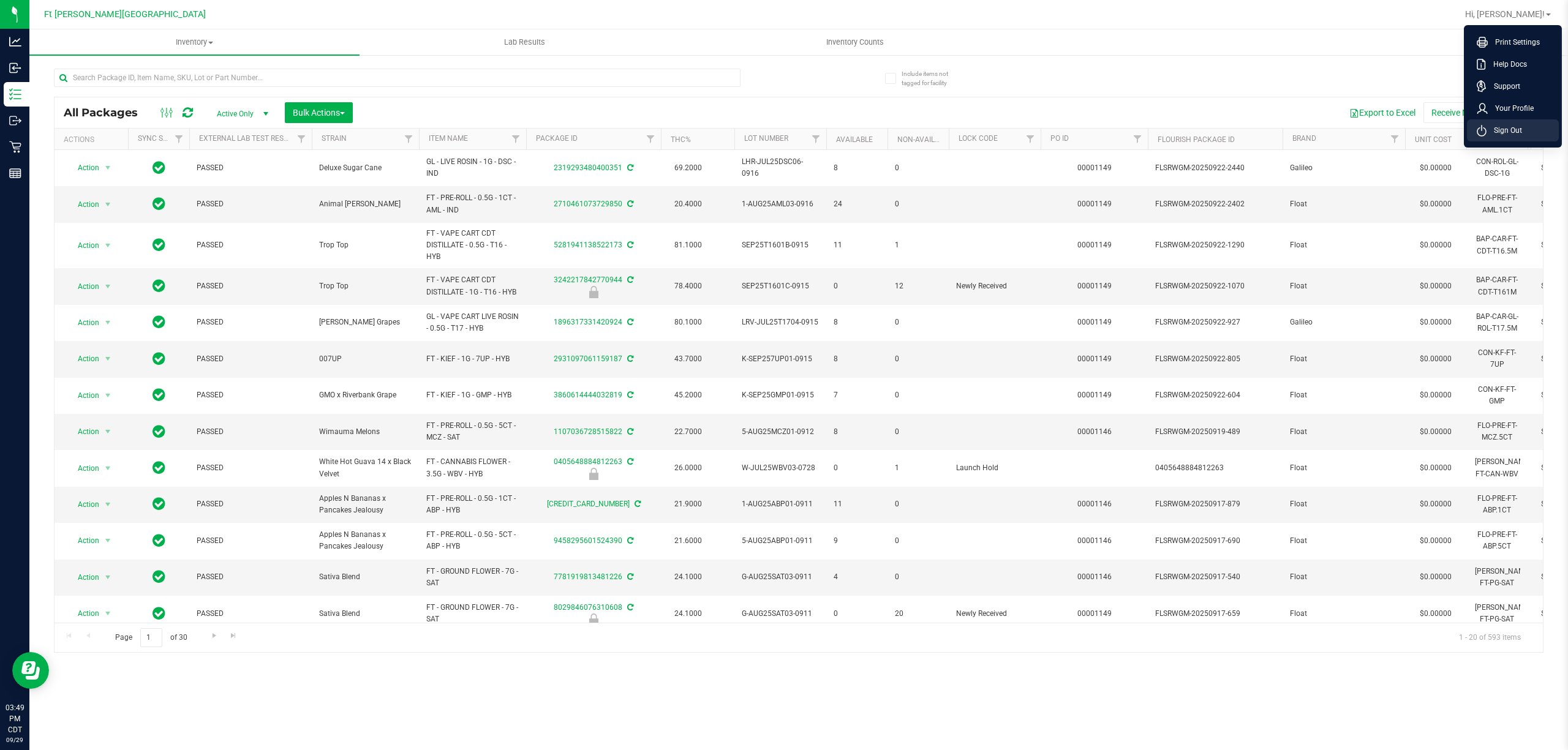
click at [782, 140] on li "Sign Out" at bounding box center [1513, 130] width 92 height 22
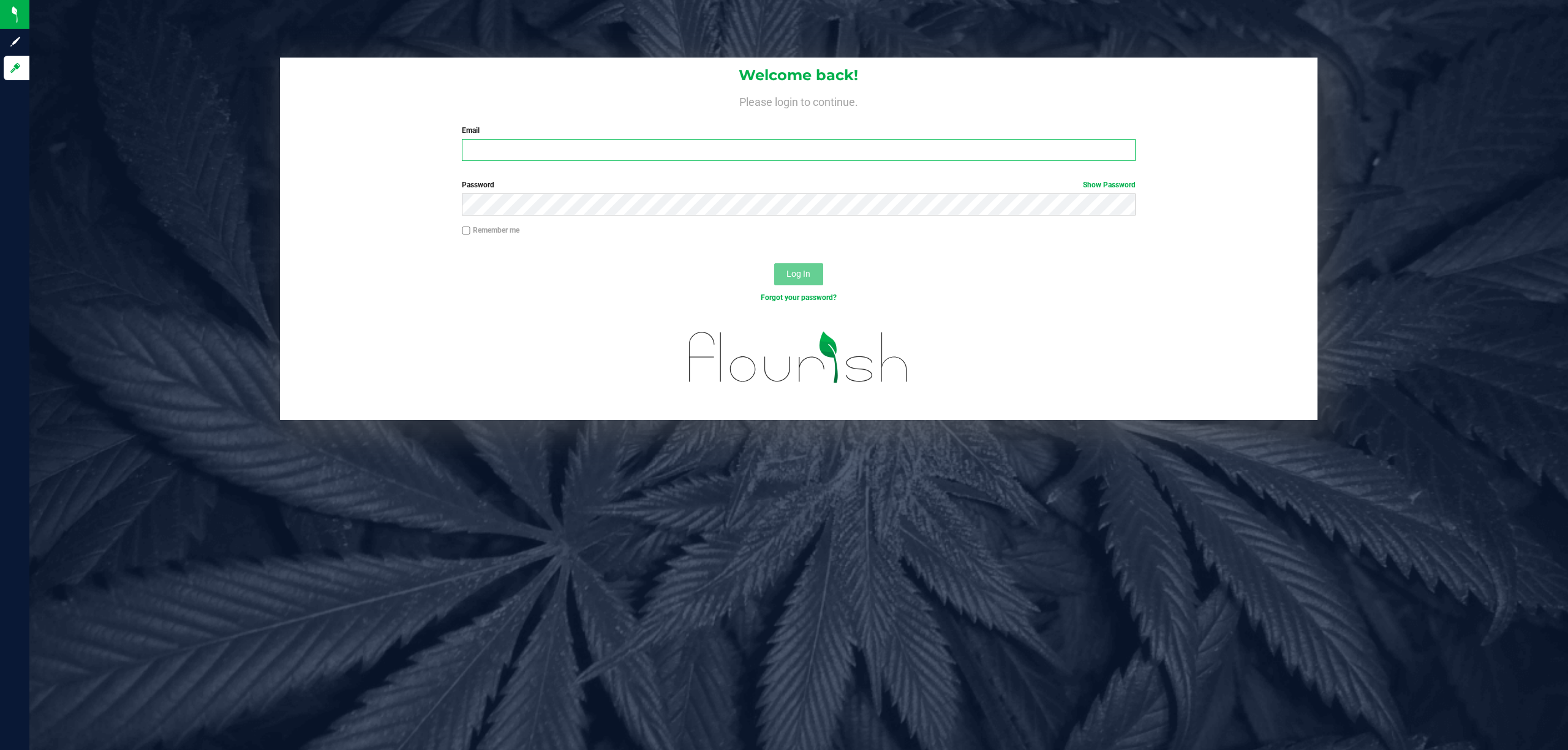
click at [782, 148] on input "Email" at bounding box center [799, 149] width 674 height 22
type input "[EMAIL_ADDRESS][DOMAIN_NAME]"
click at [774, 263] on button "Log In" at bounding box center [799, 274] width 49 height 22
